Goal: Transaction & Acquisition: Download file/media

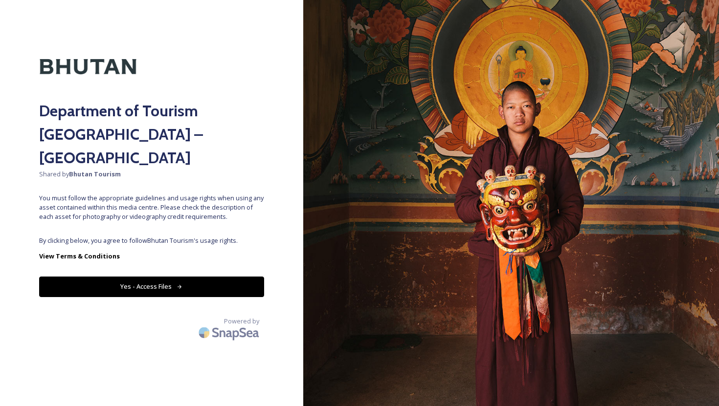
click at [165, 277] on button "Yes - Access Files" at bounding box center [151, 287] width 225 height 20
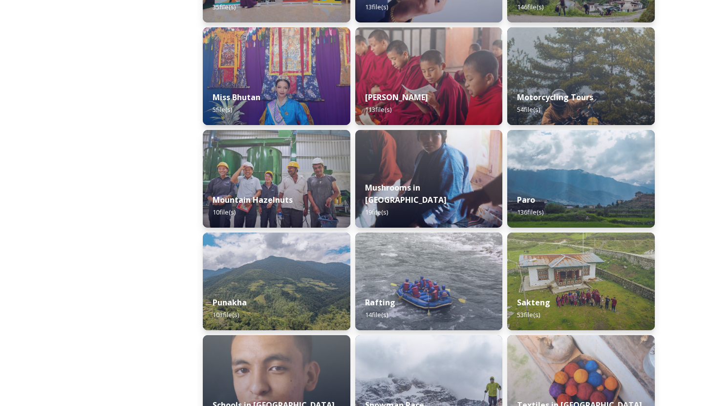
scroll to position [747, 0]
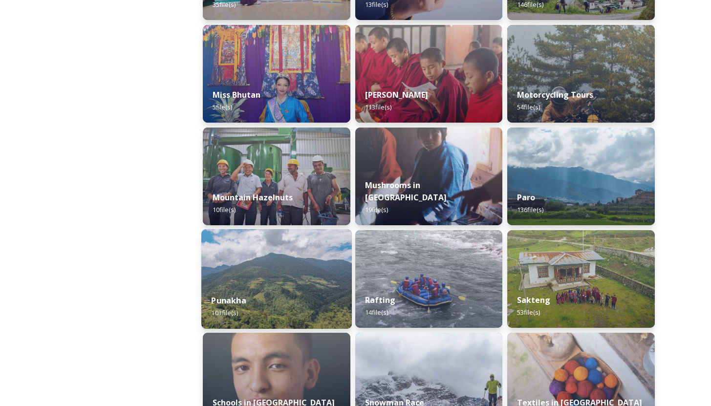
click at [294, 271] on img at bounding box center [276, 279] width 151 height 100
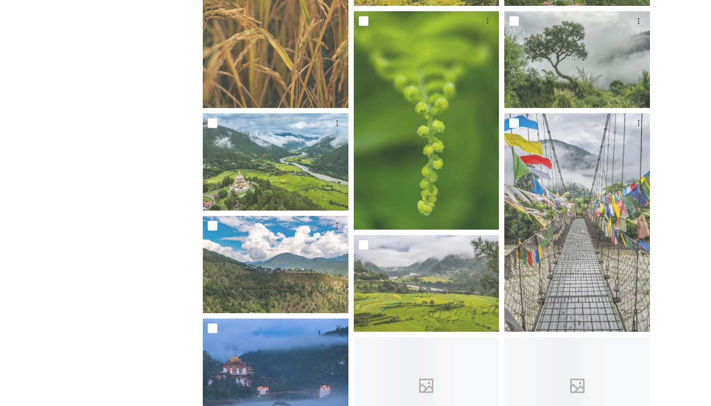
scroll to position [1119, 0]
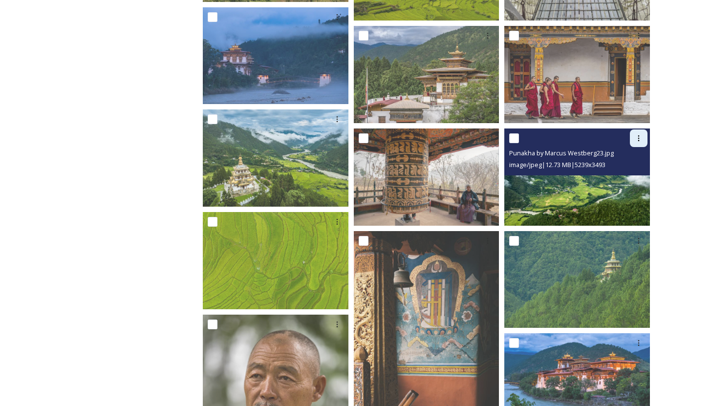
click at [637, 140] on icon at bounding box center [639, 138] width 8 height 8
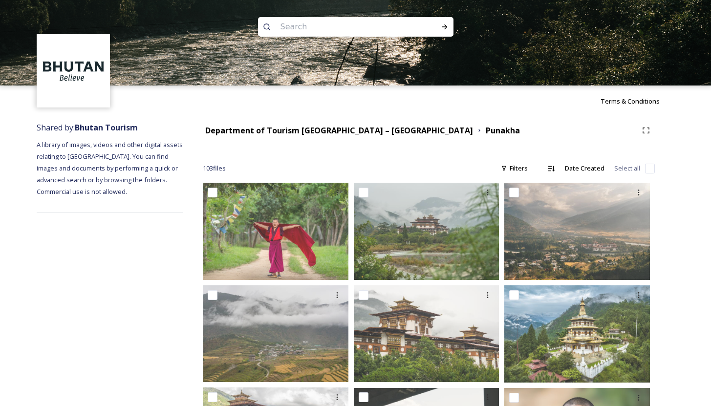
scroll to position [0, 0]
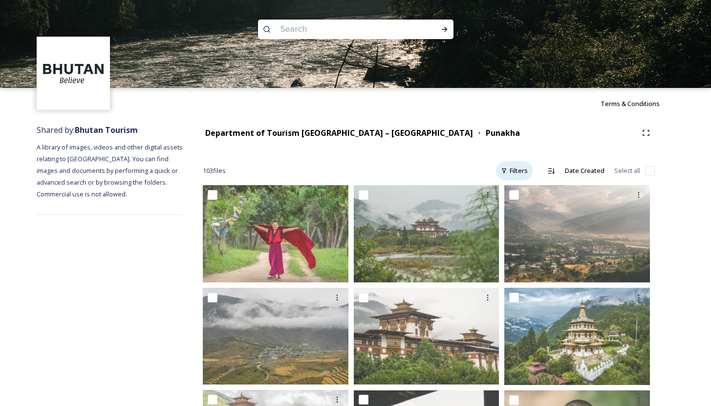
click at [517, 166] on div "Filters" at bounding box center [514, 170] width 37 height 19
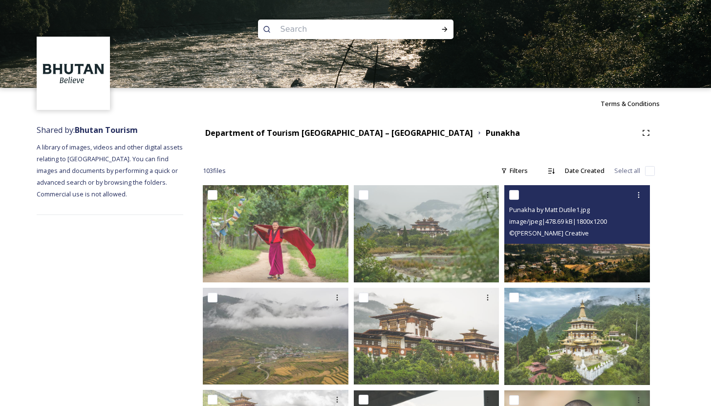
click at [534, 230] on span "© [PERSON_NAME] Creative" at bounding box center [549, 233] width 80 height 9
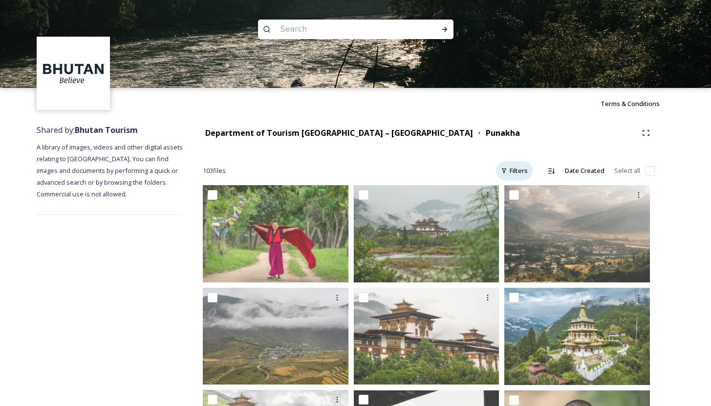
click at [513, 173] on div "Filters" at bounding box center [514, 170] width 37 height 19
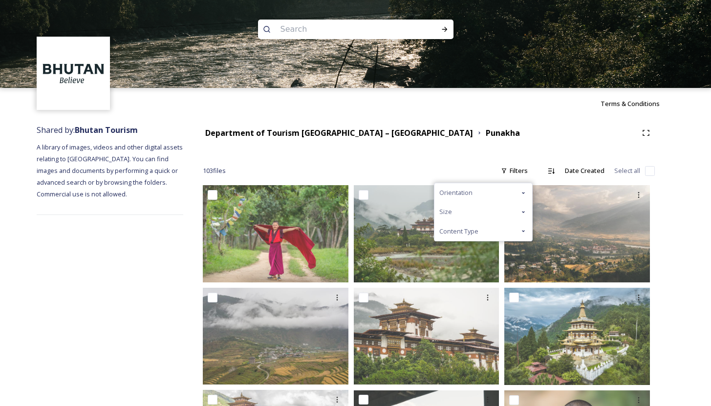
click at [526, 231] on icon at bounding box center [524, 231] width 8 height 8
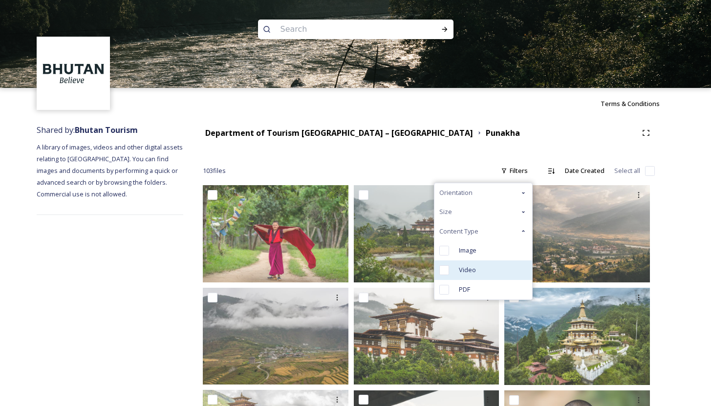
click at [474, 273] on span "Video" at bounding box center [467, 269] width 17 height 9
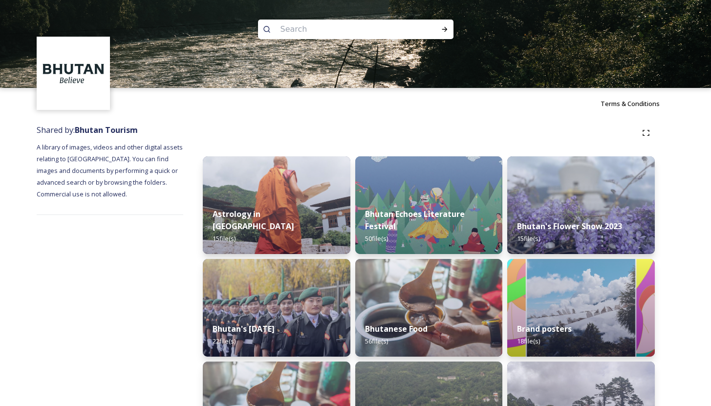
click at [360, 29] on input at bounding box center [343, 30] width 134 height 22
type input "videos"
click at [447, 25] on icon at bounding box center [445, 29] width 8 height 8
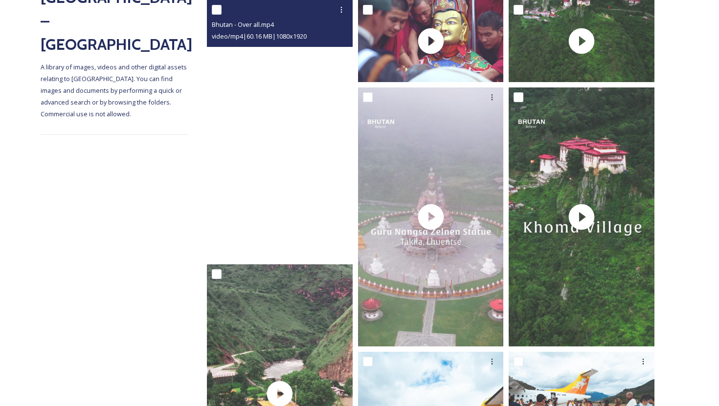
scroll to position [183, 0]
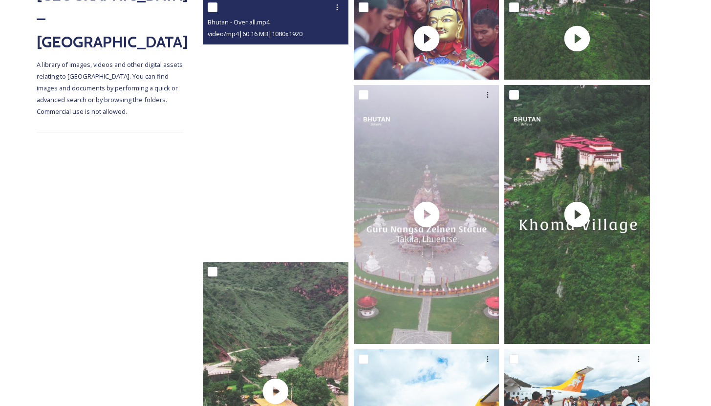
click at [290, 187] on video "Bhutan - Over all.mp4" at bounding box center [276, 127] width 146 height 259
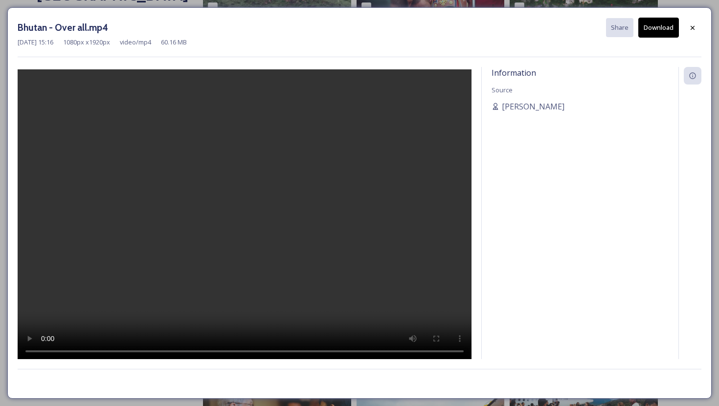
click at [289, 186] on video at bounding box center [245, 215] width 454 height 293
click at [661, 22] on button "Download" at bounding box center [658, 28] width 41 height 20
